Goal: Task Accomplishment & Management: Understand process/instructions

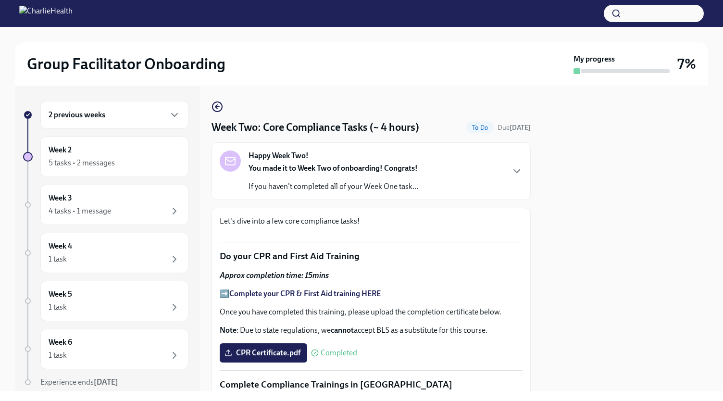
scroll to position [533, 0]
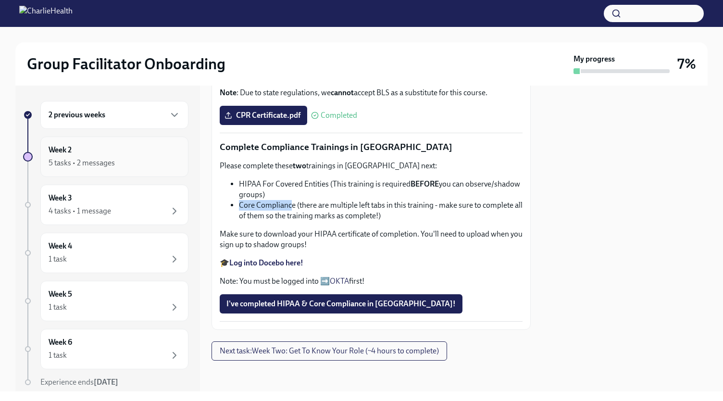
drag, startPoint x: 138, startPoint y: 165, endPoint x: 136, endPoint y: 149, distance: 15.6
click at [136, 149] on div "Week 2 5 tasks • 2 messages" at bounding box center [115, 157] width 132 height 24
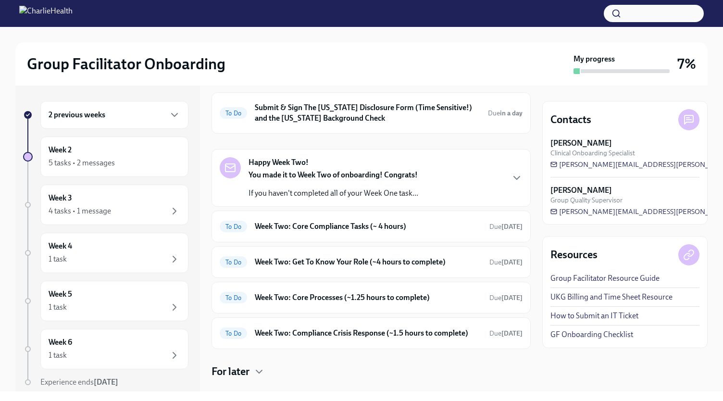
scroll to position [63, 0]
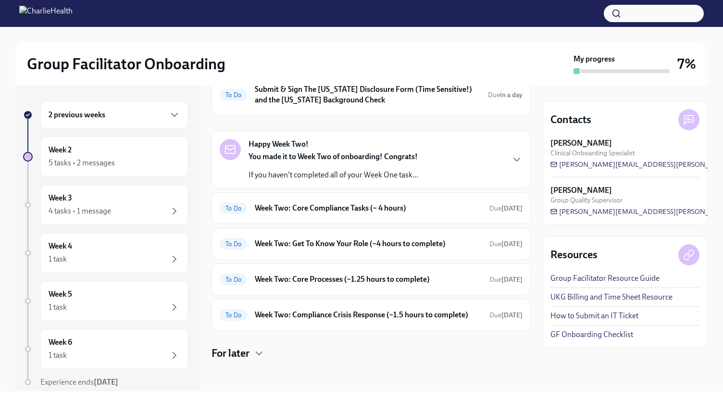
click at [150, 130] on div "2 previous weeks Week 2 5 tasks • 2 messages Week 3 4 tasks • 1 message Week 4 …" at bounding box center [105, 263] width 165 height 325
click at [156, 109] on div "2 previous weeks" at bounding box center [115, 115] width 132 height 12
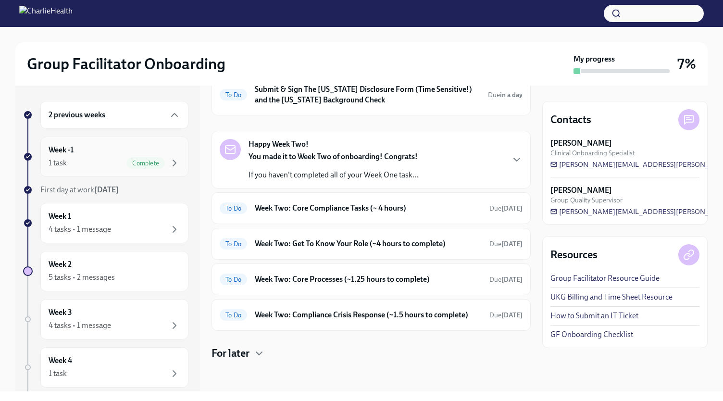
click at [134, 162] on span "Complete" at bounding box center [145, 163] width 38 height 7
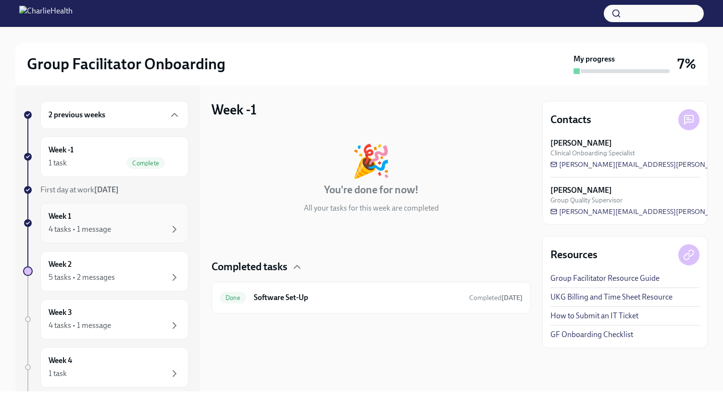
click at [141, 232] on div "4 tasks • 1 message" at bounding box center [115, 229] width 132 height 12
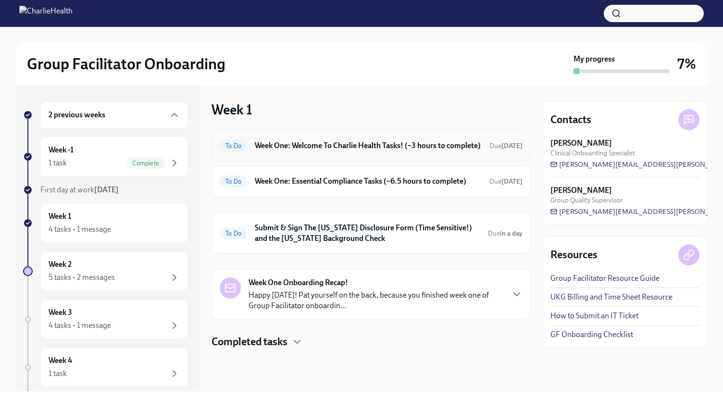
click at [384, 149] on h6 "Week One: Welcome To Charlie Health Tasks! (~3 hours to complete)" at bounding box center [368, 145] width 227 height 11
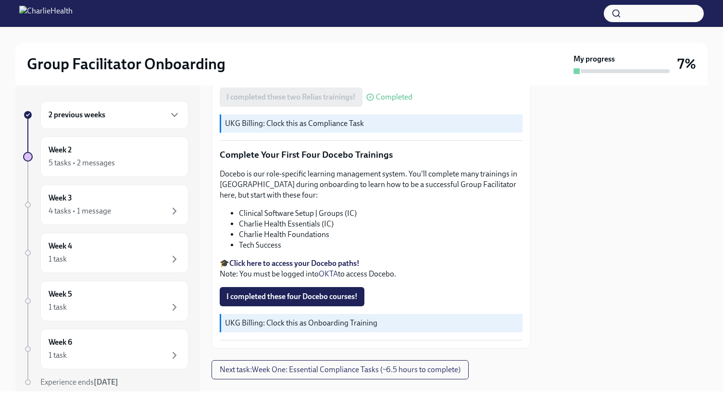
scroll to position [1163, 0]
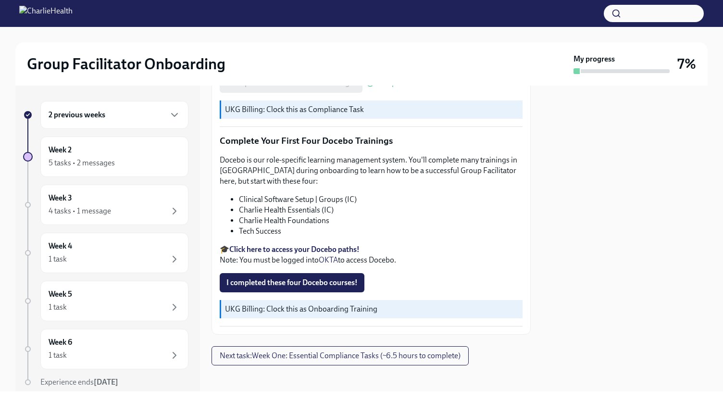
drag, startPoint x: 533, startPoint y: 369, endPoint x: 540, endPoint y: 403, distance: 35.0
click at [540, 400] on html "Group Facilitator Onboarding My progress 7% 2 previous weeks Week 2 5 tasks • 2…" at bounding box center [361, 200] width 723 height 401
click at [112, 153] on div "Week 2 5 tasks • 2 messages" at bounding box center [115, 157] width 132 height 24
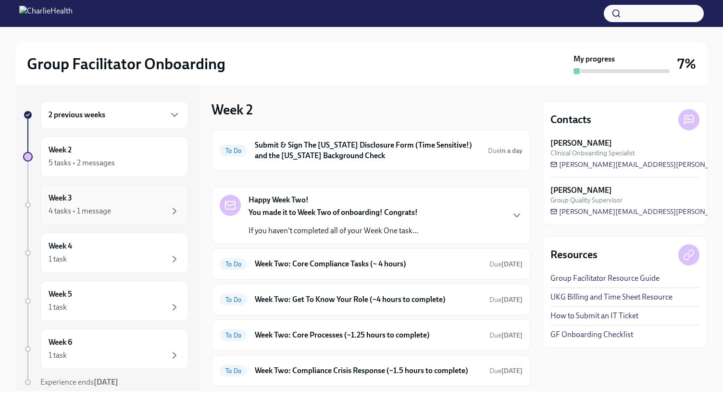
click at [146, 209] on div "4 tasks • 1 message" at bounding box center [115, 211] width 132 height 12
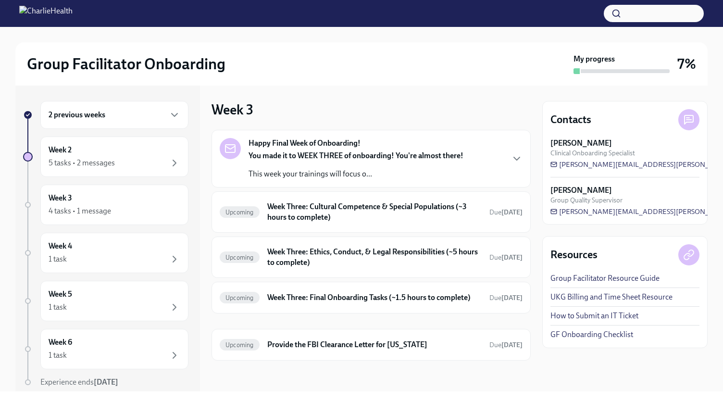
click at [327, 161] on p "You made it to WEEK THREE of onboarding! You're almost there!" at bounding box center [355, 155] width 215 height 11
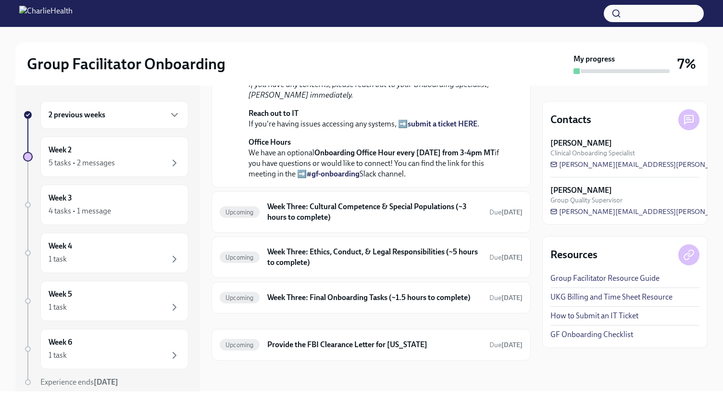
scroll to position [304, 0]
click at [439, 179] on p "Office Hours We have an optional Onboarding Office Hour every [DATE] from 3-4pm…" at bounding box center [377, 158] width 259 height 42
